Goal: Find specific fact: Find specific fact

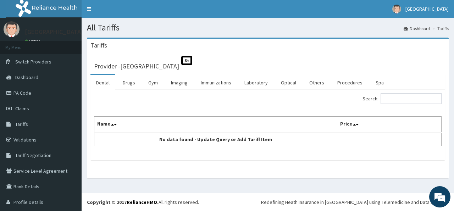
click at [32, 124] on link "Tariffs" at bounding box center [41, 124] width 82 height 16
click at [251, 83] on link "Laboratory" at bounding box center [256, 82] width 35 height 15
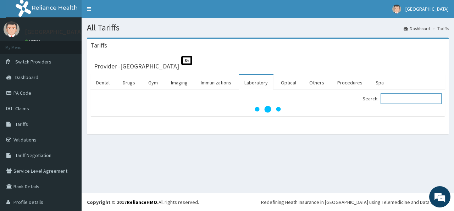
click at [402, 102] on input "Search:" at bounding box center [411, 98] width 61 height 11
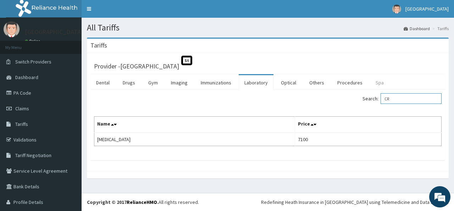
type input "C"
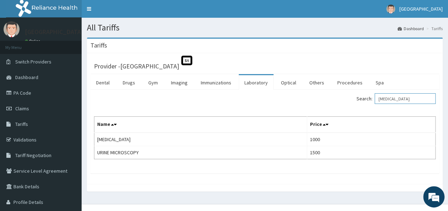
type input "URINALYSIS"
click at [56, 96] on link "PA Code" at bounding box center [41, 93] width 82 height 16
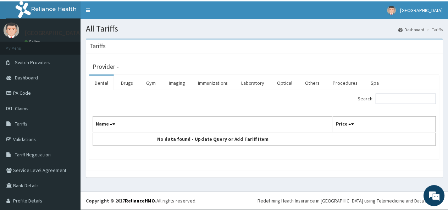
scroll to position [18, 0]
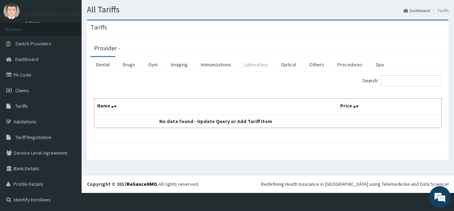
click at [255, 65] on link "Laboratory" at bounding box center [256, 64] width 35 height 15
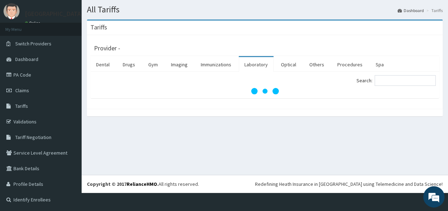
scroll to position [0, 0]
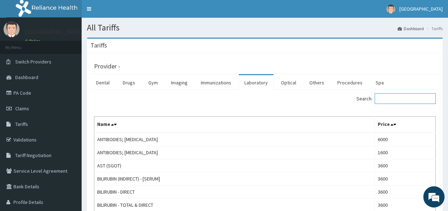
click at [396, 102] on input "Search:" at bounding box center [405, 98] width 61 height 11
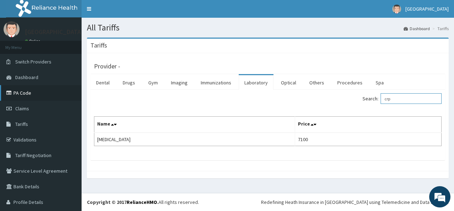
type input "crp"
click at [27, 93] on link "PA Code" at bounding box center [41, 93] width 82 height 16
